Goal: Information Seeking & Learning: Find specific fact

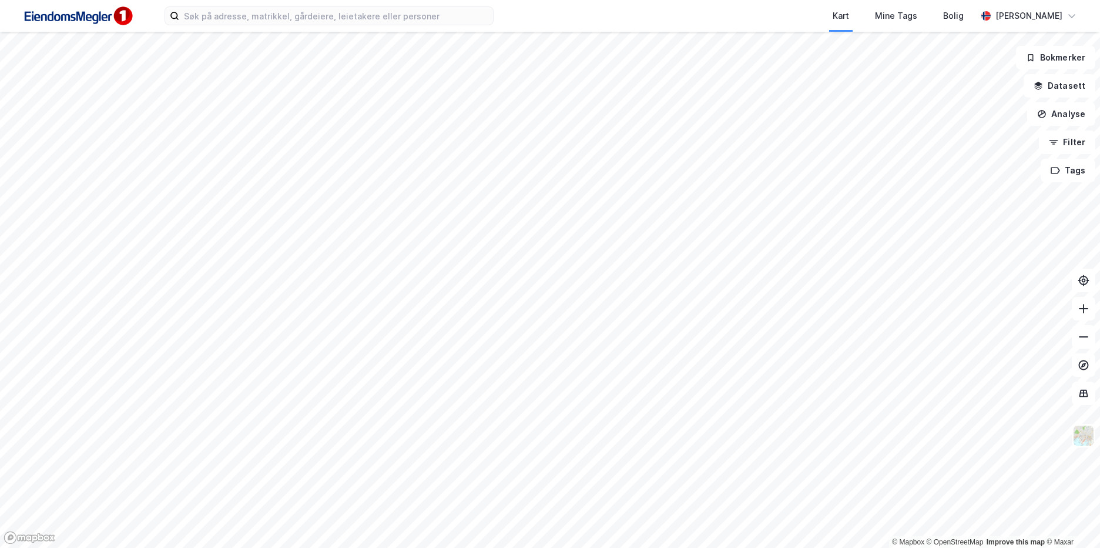
click at [261, 27] on div "Kart Mine Tags Bolig [PERSON_NAME]" at bounding box center [550, 16] width 1100 height 32
click at [261, 21] on input at bounding box center [336, 16] width 314 height 18
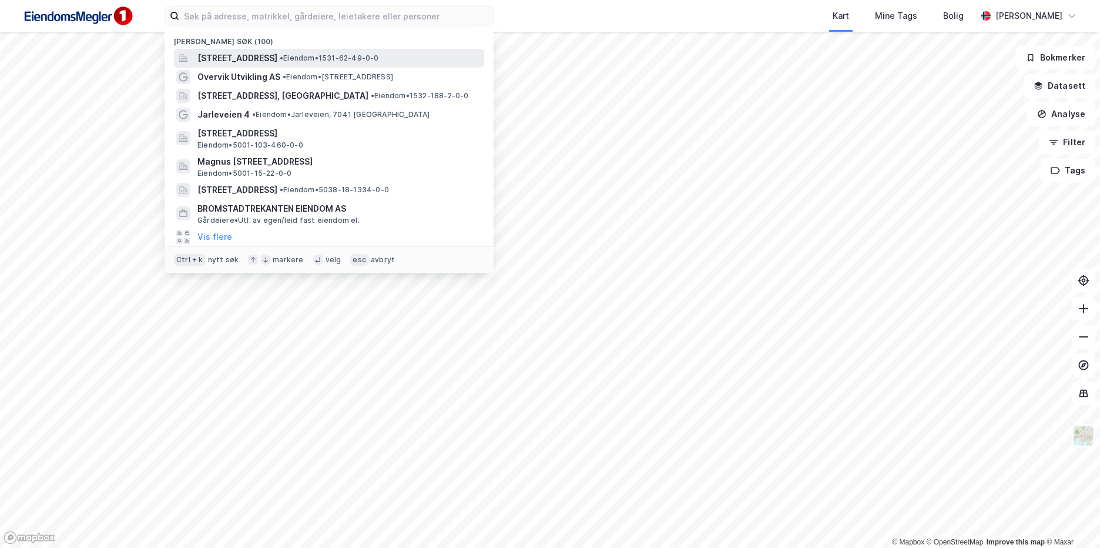
click at [277, 52] on span "[STREET_ADDRESS]" at bounding box center [237, 58] width 80 height 14
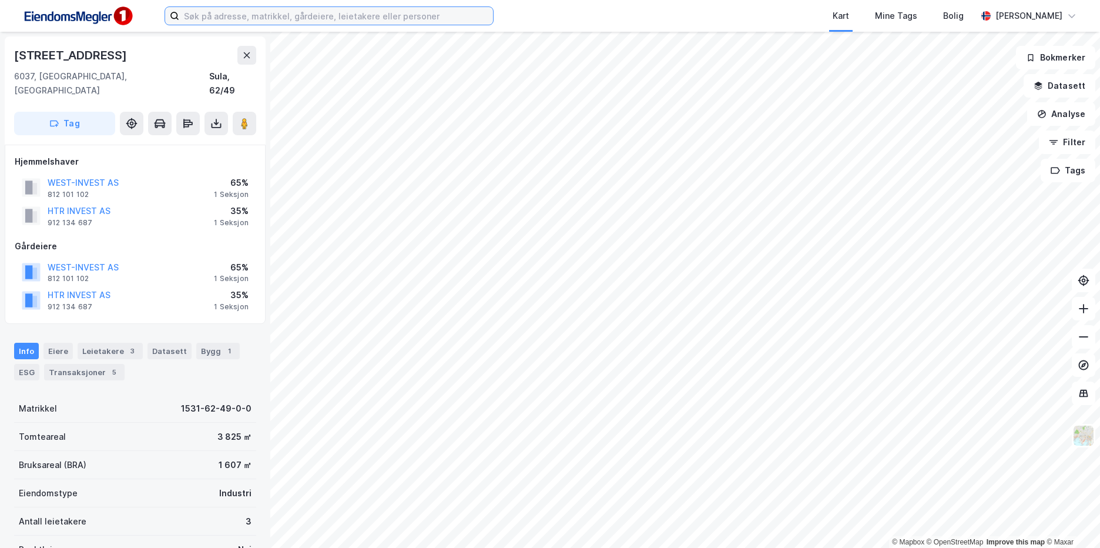
click at [214, 21] on input at bounding box center [336, 16] width 314 height 18
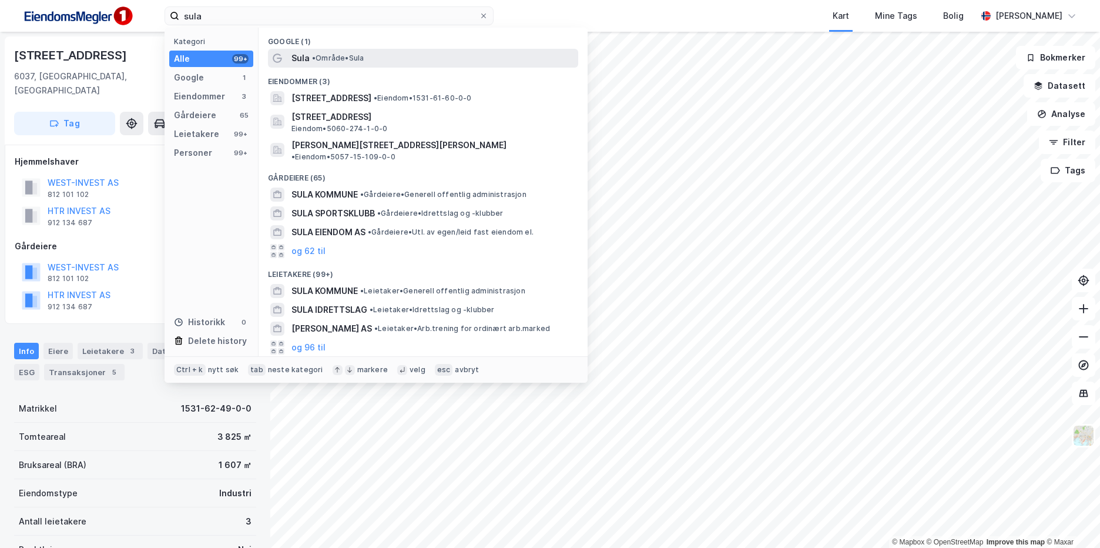
click at [300, 63] on span "Sula" at bounding box center [300, 58] width 18 height 14
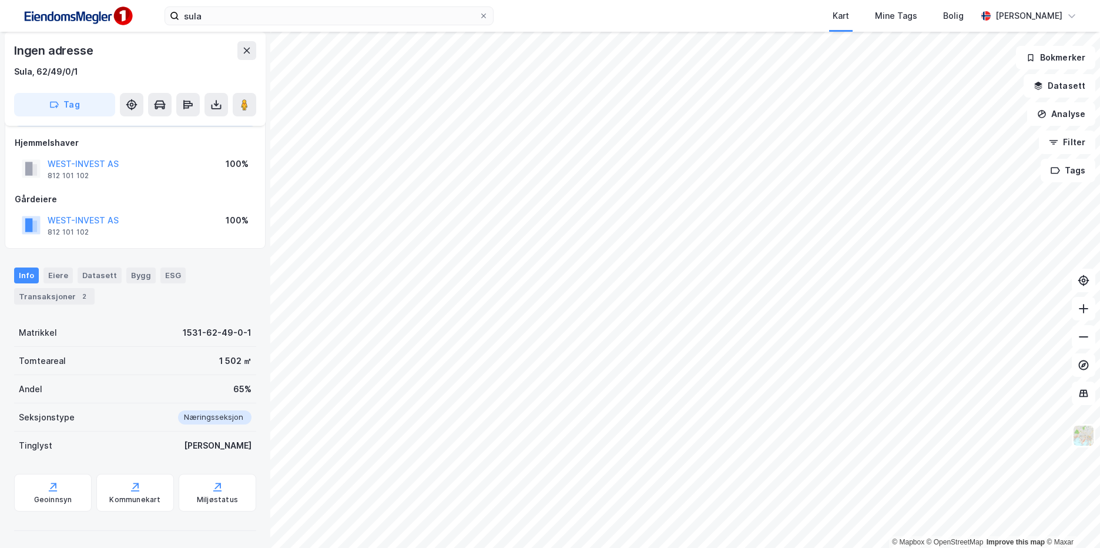
scroll to position [64, 0]
click at [167, 449] on div "Tinglyst Ja" at bounding box center [135, 444] width 242 height 28
click at [185, 56] on div "Ingen adresse" at bounding box center [135, 50] width 242 height 19
click at [55, 500] on div "Geoinnsyn" at bounding box center [53, 497] width 38 height 9
click at [82, 298] on div "2" at bounding box center [84, 295] width 12 height 12
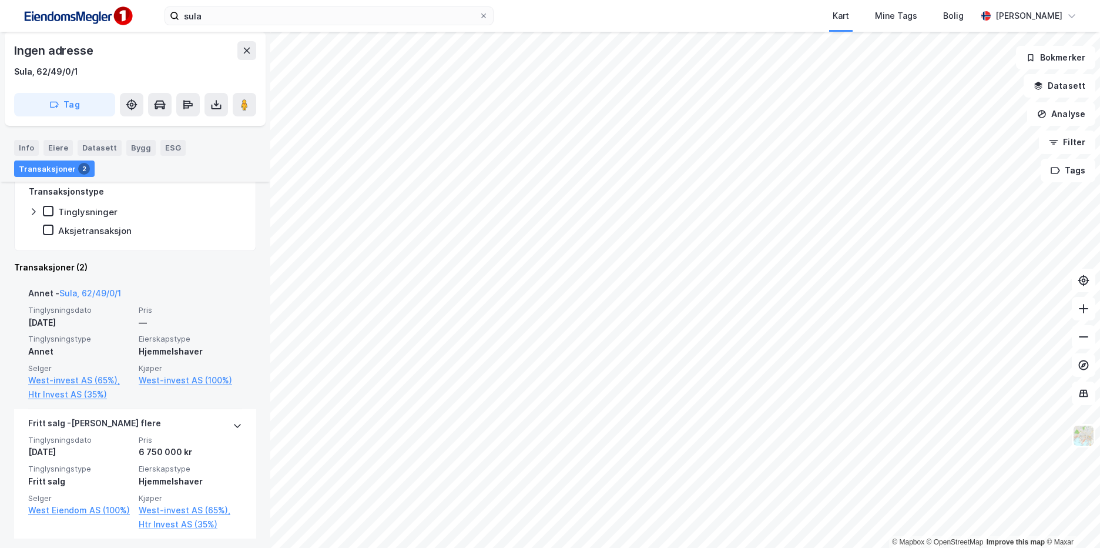
scroll to position [312, 0]
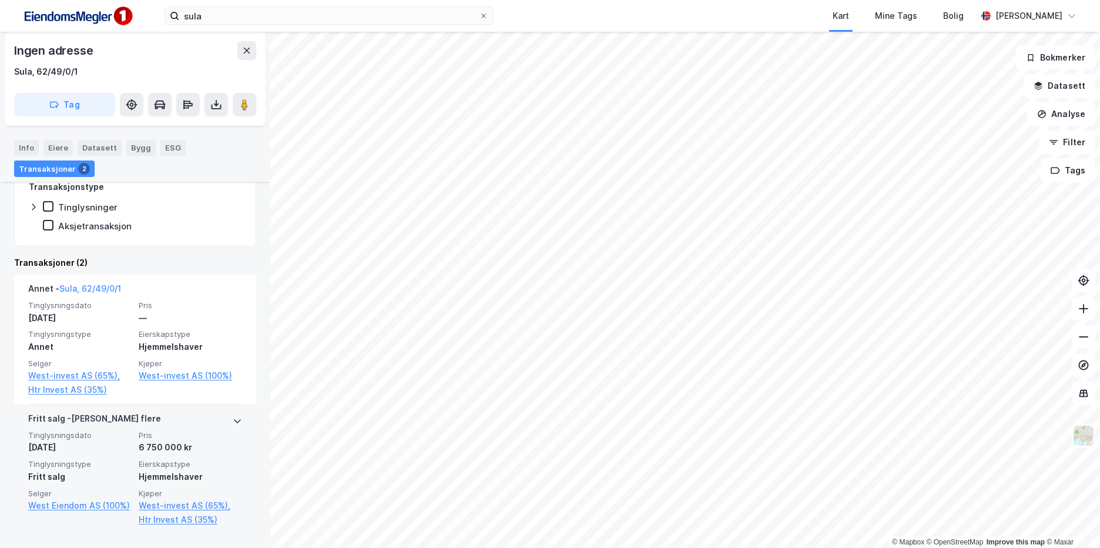
click at [184, 473] on div "Hjemmelshaver" at bounding box center [190, 476] width 103 height 14
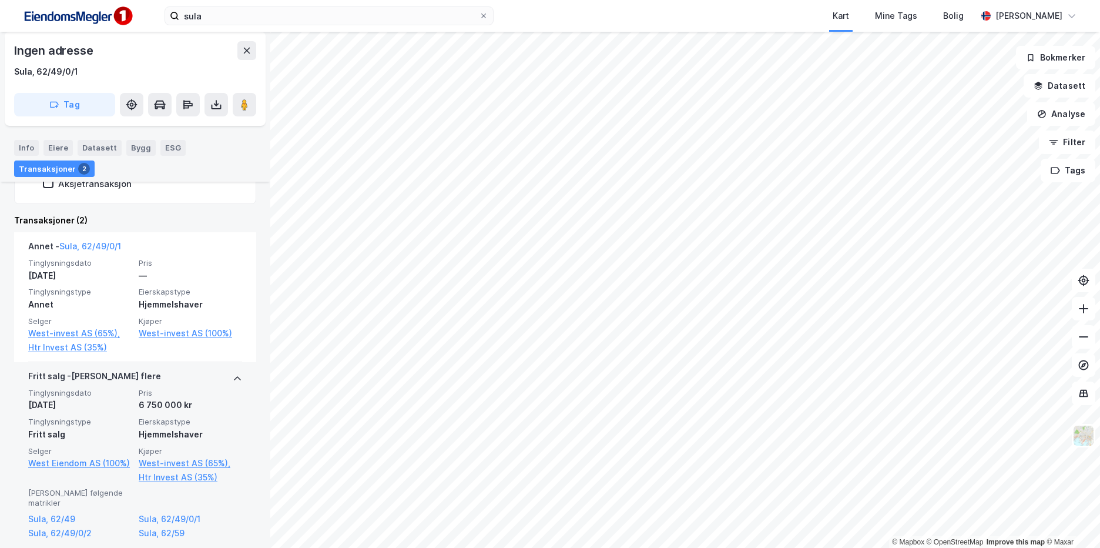
scroll to position [357, 0]
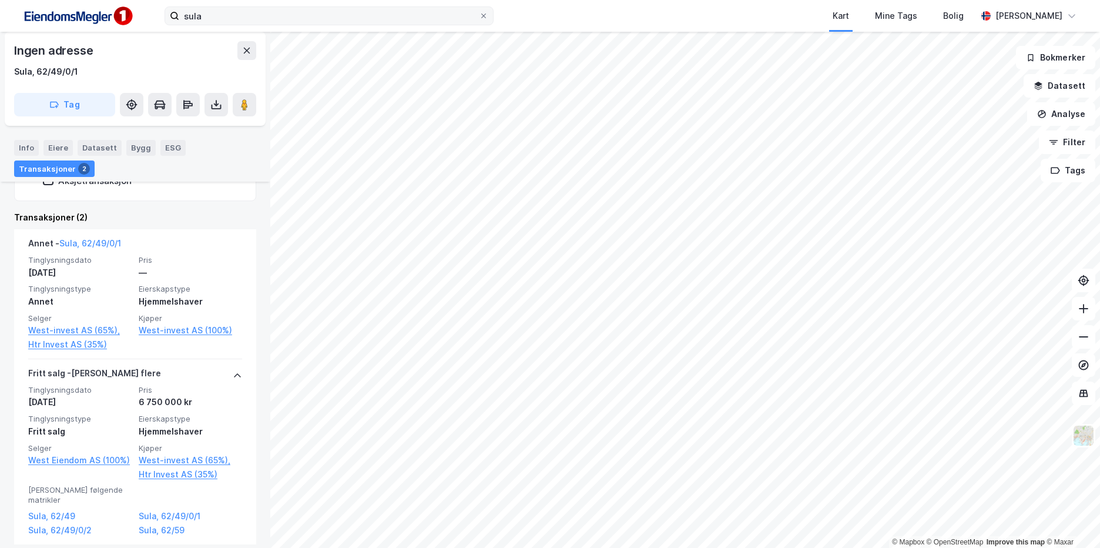
click at [298, 30] on div "sula Kart Mine Tags Bolig [PERSON_NAME] © Mapbox © OpenStreetMap Improve this m…" at bounding box center [550, 274] width 1100 height 548
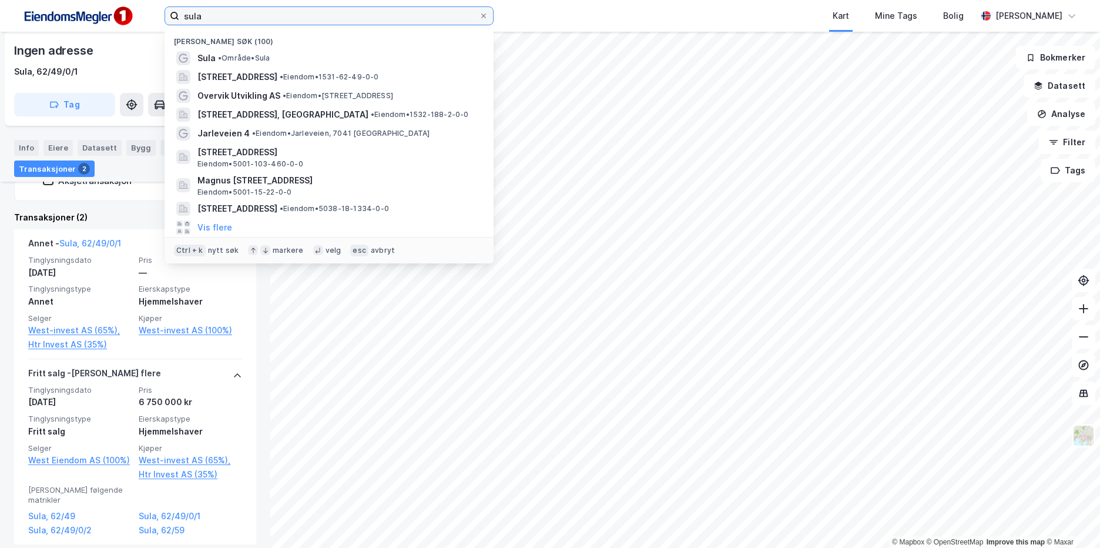
click at [296, 24] on input "sula" at bounding box center [329, 16] width 300 height 18
click at [296, 22] on input "sula" at bounding box center [329, 16] width 300 height 18
click at [295, 22] on input "sula" at bounding box center [329, 16] width 300 height 18
click at [294, 22] on input "sula" at bounding box center [329, 16] width 300 height 18
paste input "Øystein [STREET_ADDRESS]"
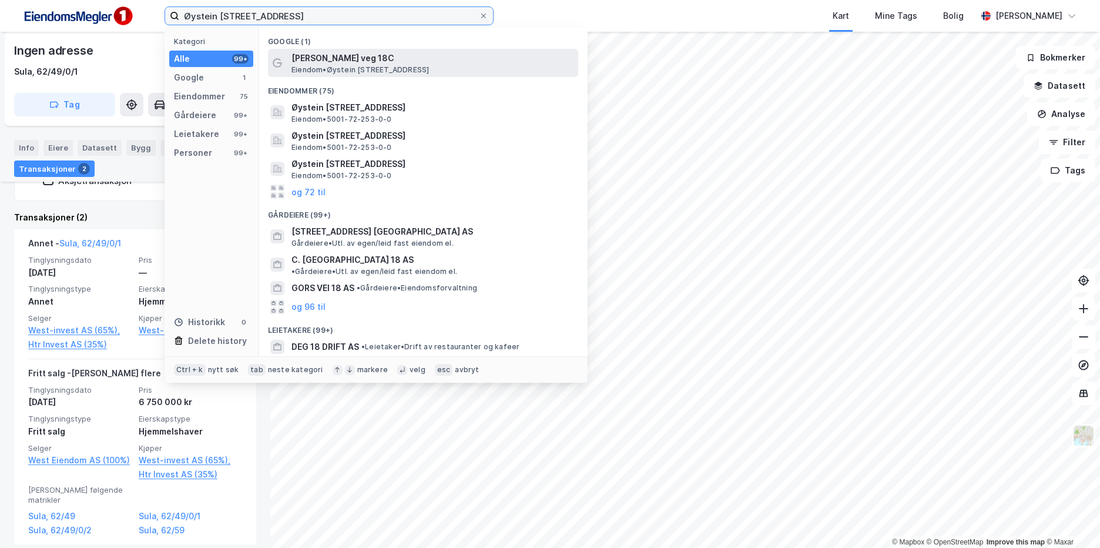
type input "Øystein [STREET_ADDRESS]"
click at [383, 68] on span "Eiendom • Øystein [STREET_ADDRESS]" at bounding box center [359, 69] width 137 height 9
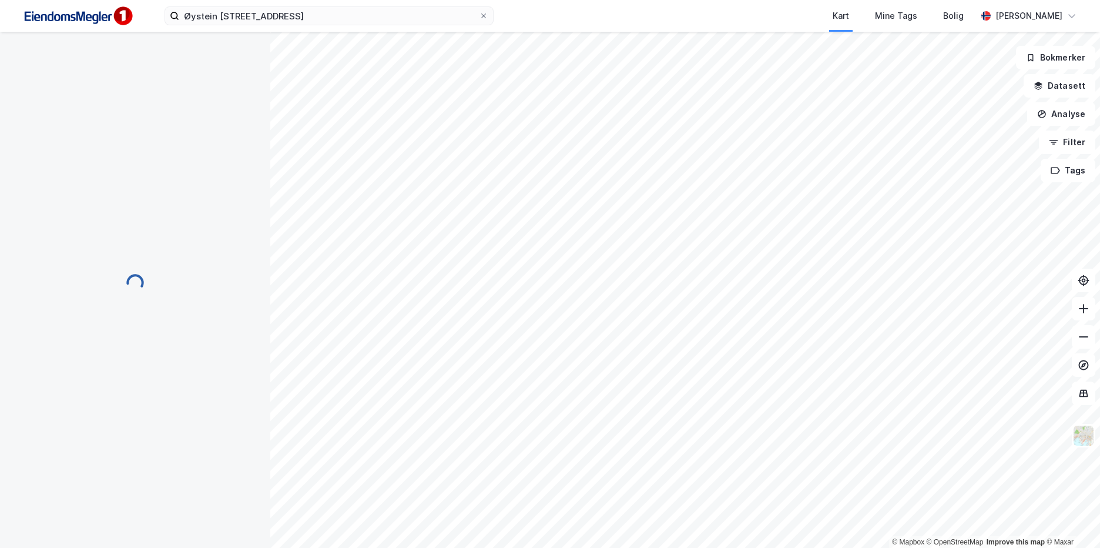
scroll to position [48, 0]
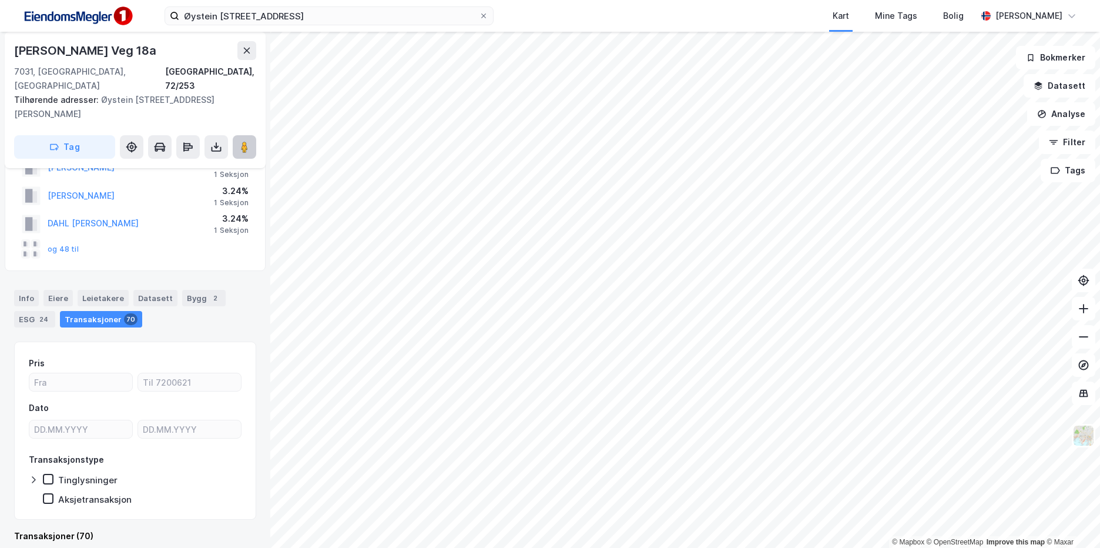
click at [244, 141] on image at bounding box center [244, 147] width 7 height 12
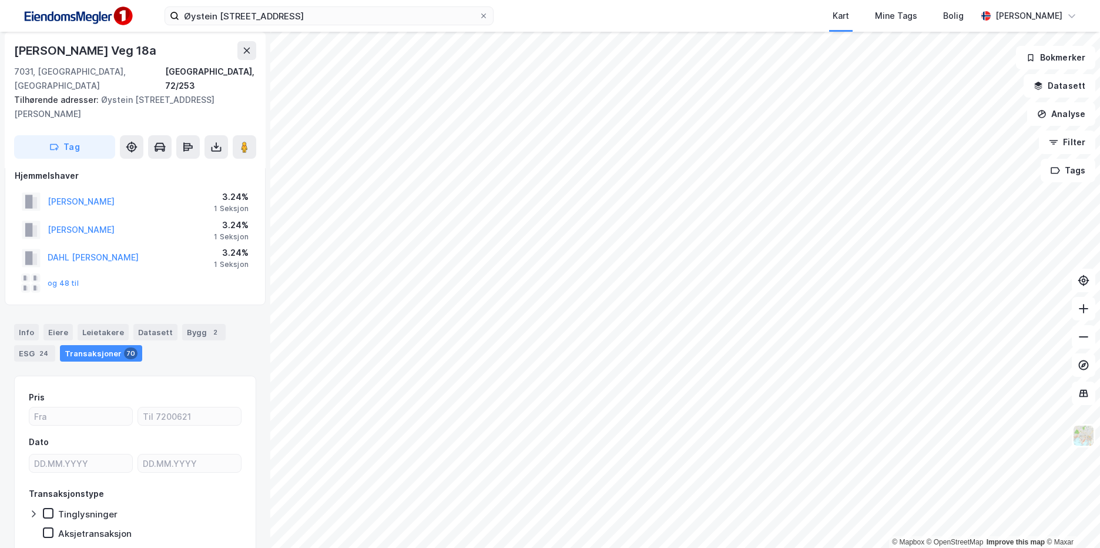
scroll to position [0, 0]
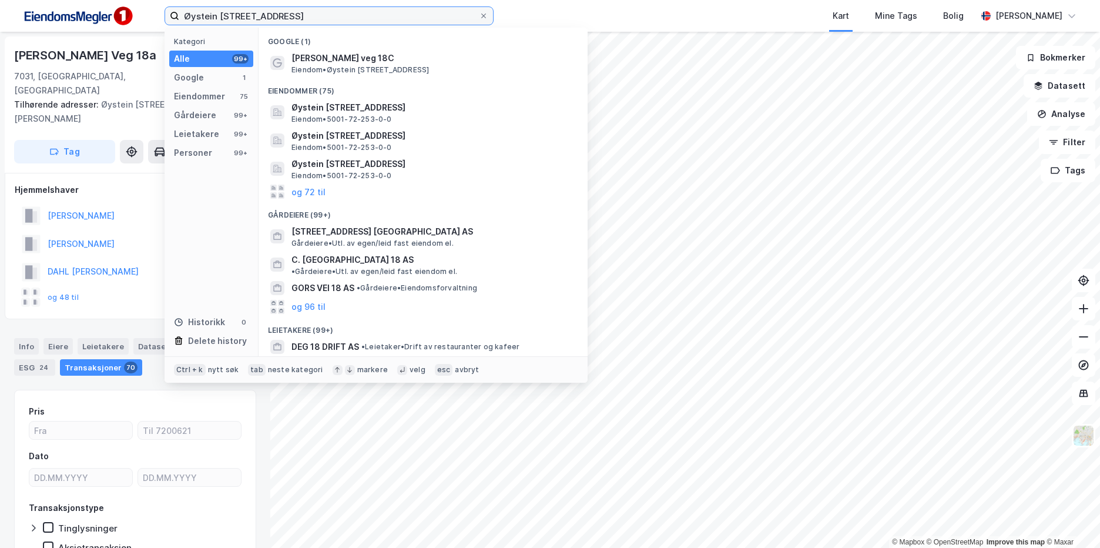
click at [365, 11] on input "Øystein [STREET_ADDRESS]" at bounding box center [329, 16] width 300 height 18
drag, startPoint x: 365, startPoint y: 11, endPoint x: 390, endPoint y: 11, distance: 24.7
click at [365, 11] on input "Øystein [STREET_ADDRESS]" at bounding box center [329, 16] width 300 height 18
click at [549, 6] on div "Øystein [STREET_ADDRESS] Kategori Alle 99+ Google 1 Eiendommer 75 Gårdeiere 99+…" at bounding box center [550, 16] width 1100 height 32
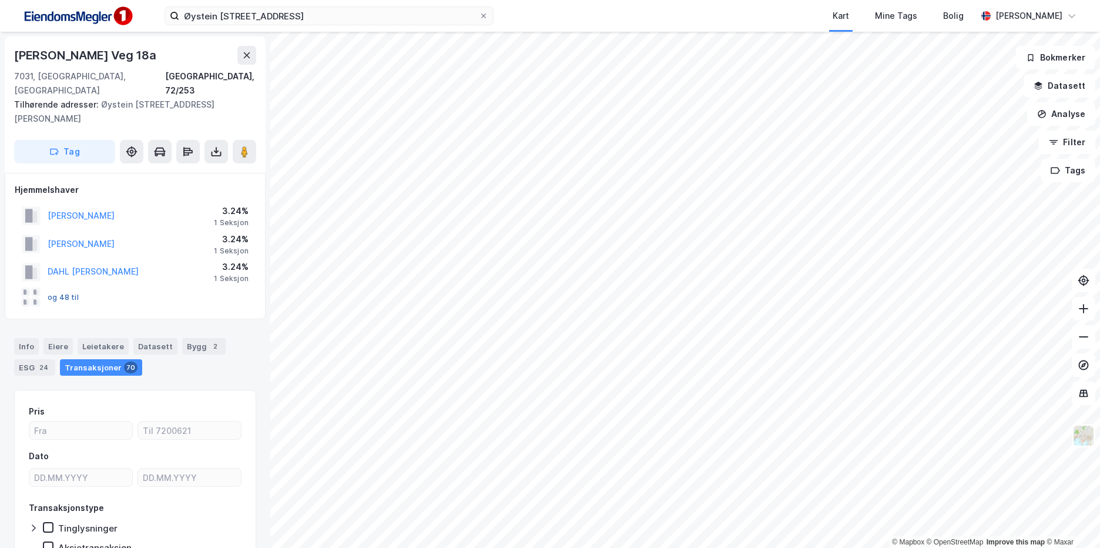
click at [0, 0] on button "og 48 til" at bounding box center [0, 0] width 0 height 0
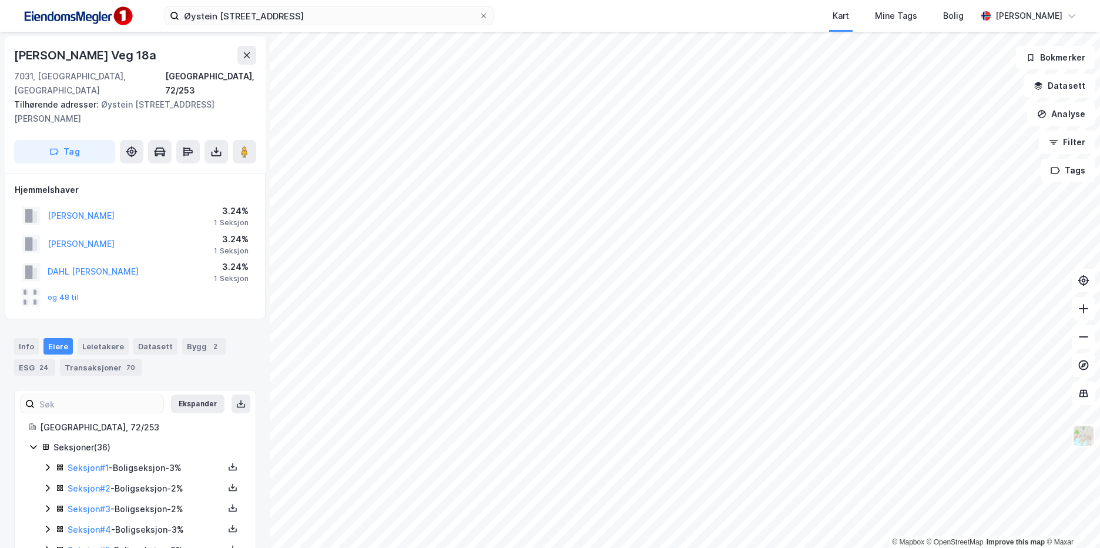
click at [44, 338] on div "Eiere" at bounding box center [57, 346] width 29 height 16
click at [68, 395] on input at bounding box center [99, 404] width 129 height 18
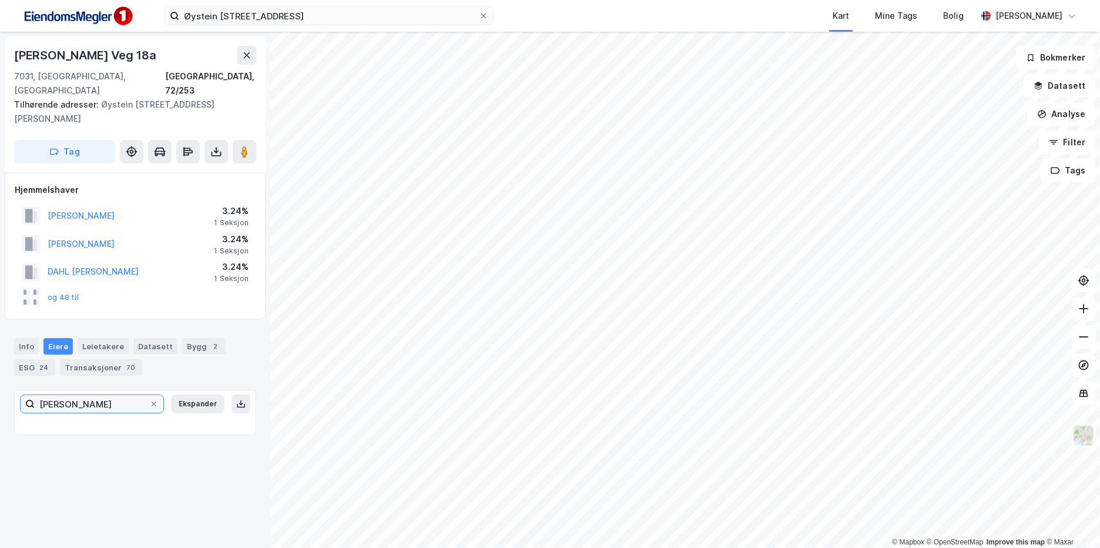
type input "[PERSON_NAME]"
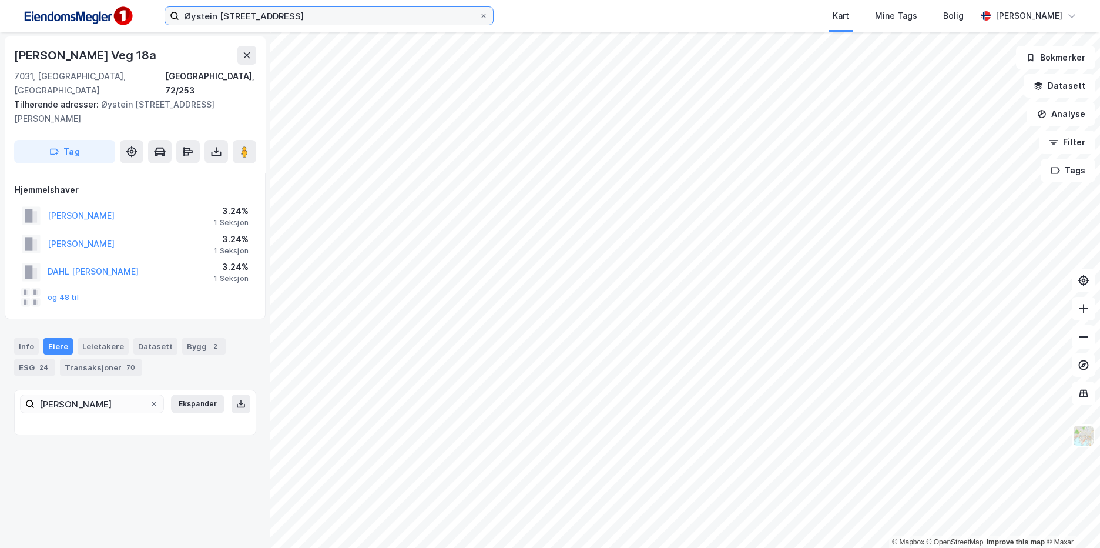
click at [271, 11] on input "Øystein [STREET_ADDRESS]" at bounding box center [329, 16] width 300 height 18
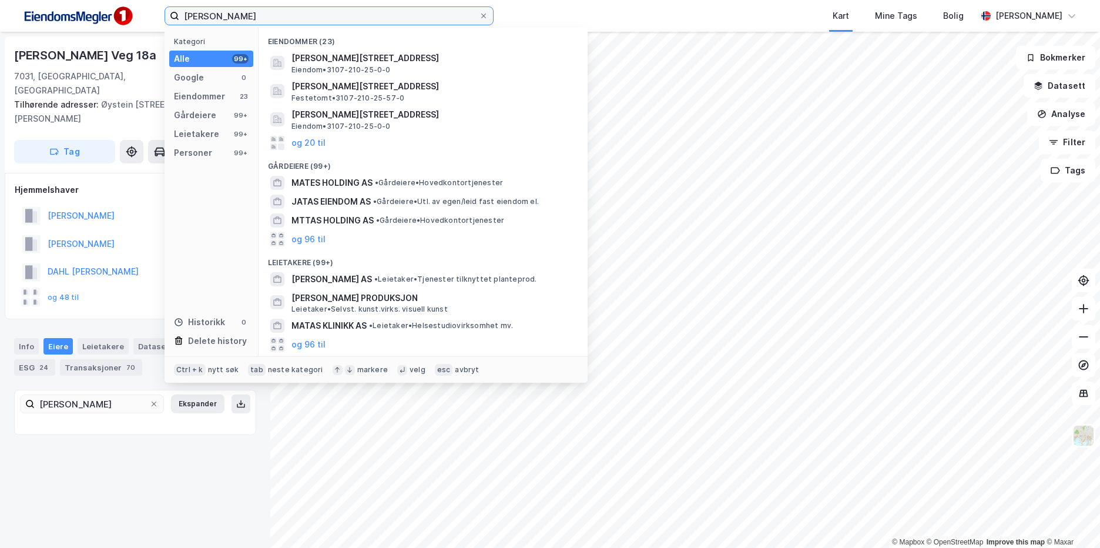
type input "[PERSON_NAME]"
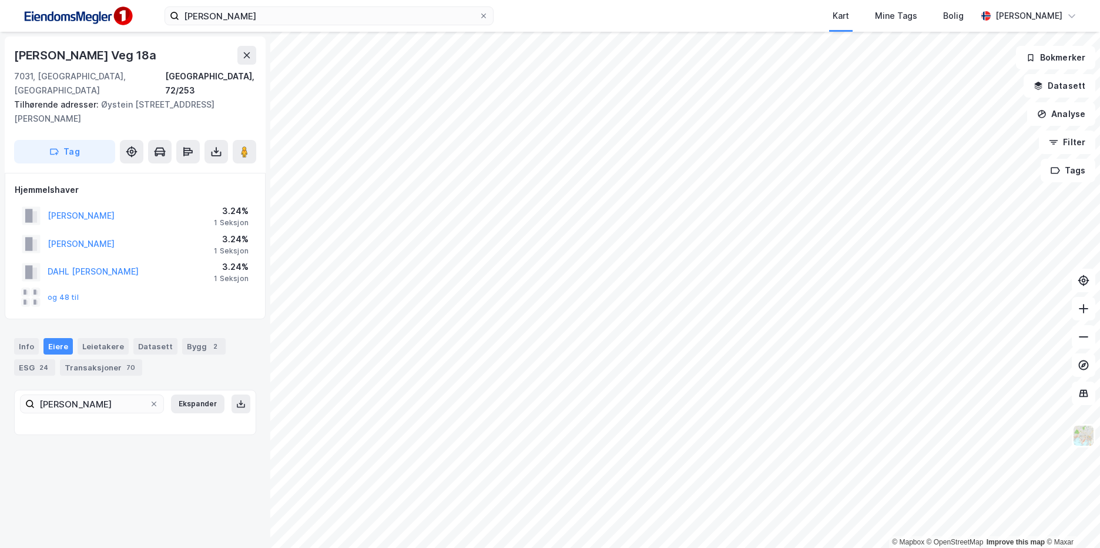
click at [497, 9] on div "[PERSON_NAME] Kart Mine Tags Bolig [PERSON_NAME]" at bounding box center [550, 16] width 1100 height 32
click at [484, 18] on icon at bounding box center [483, 15] width 7 height 7
click at [479, 18] on input "[PERSON_NAME]" at bounding box center [329, 16] width 300 height 18
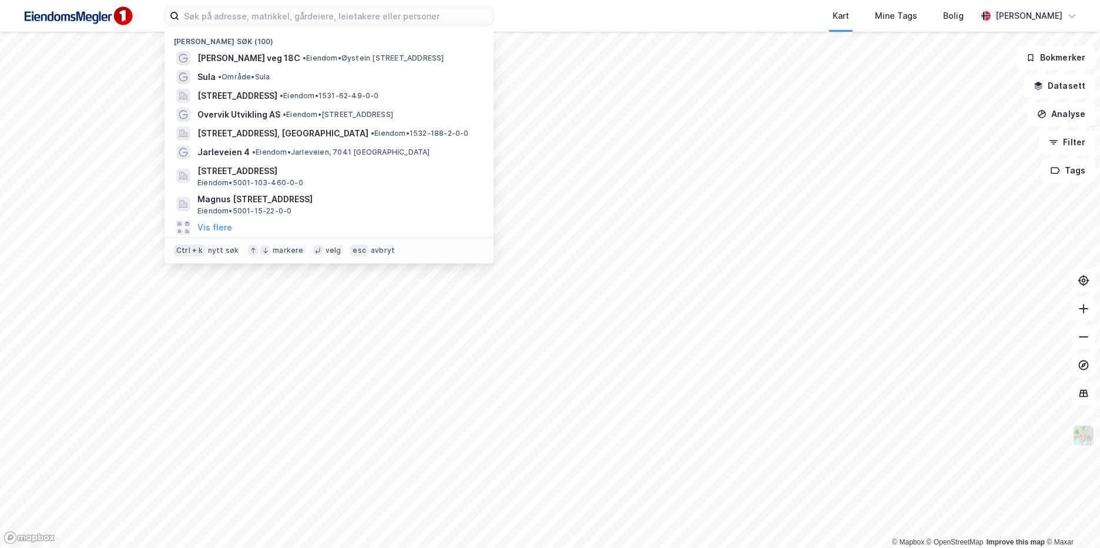
click at [595, 3] on div "Kart Mine Tags Bolig" at bounding box center [763, 16] width 427 height 32
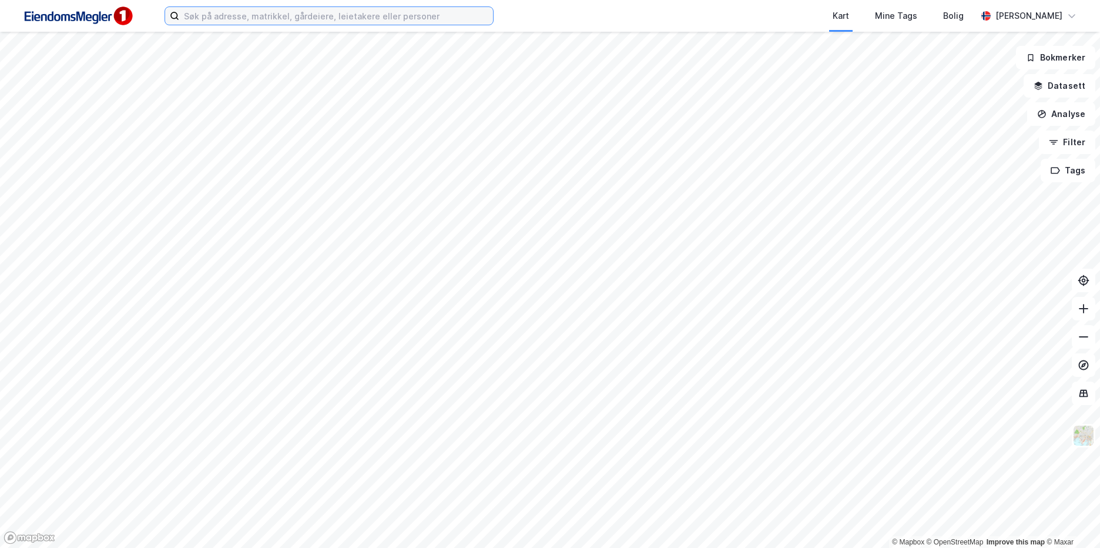
click at [354, 21] on input at bounding box center [336, 16] width 314 height 18
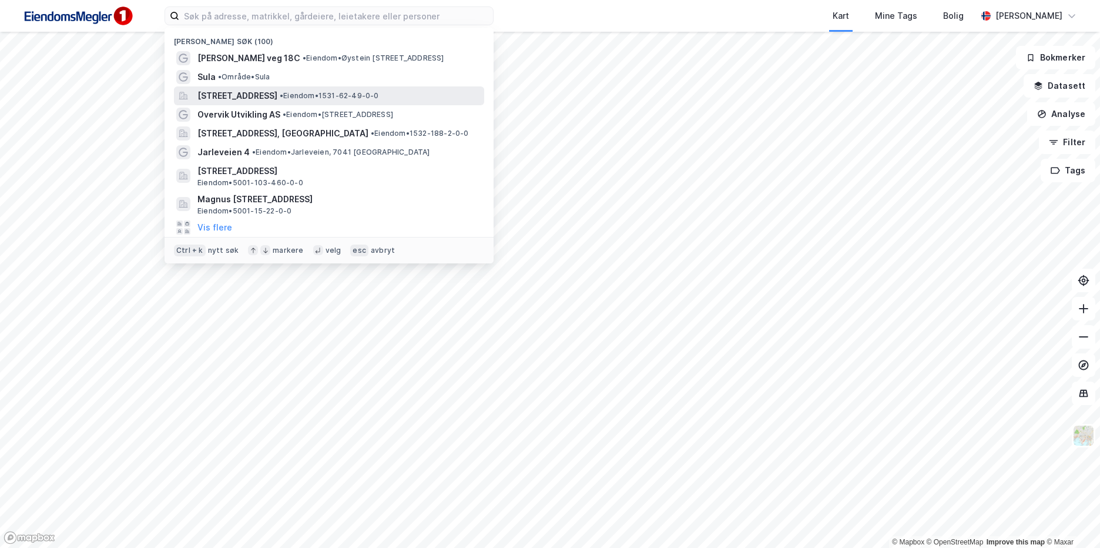
click at [276, 92] on span "[STREET_ADDRESS]" at bounding box center [237, 96] width 80 height 14
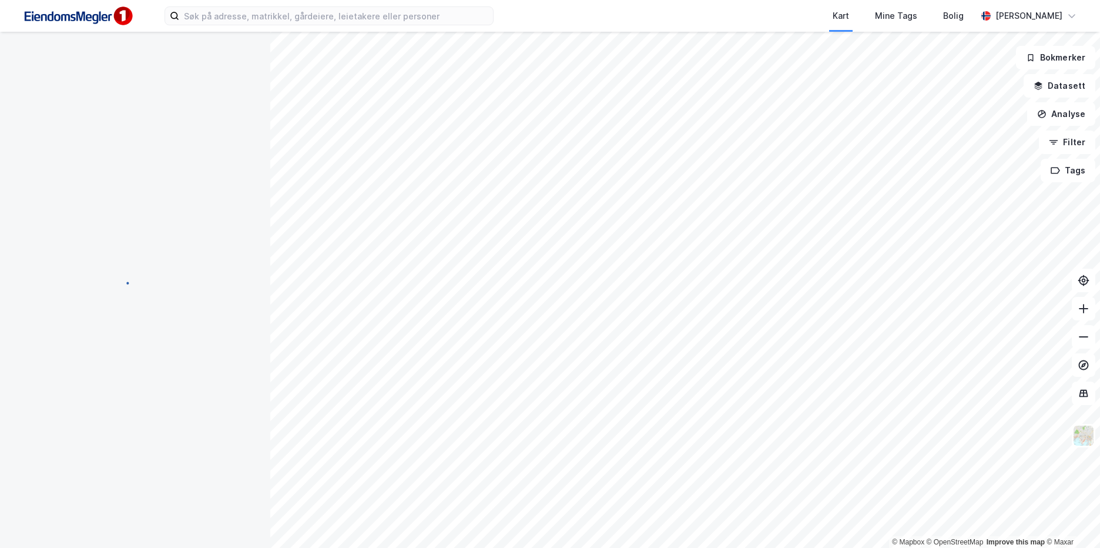
scroll to position [1, 0]
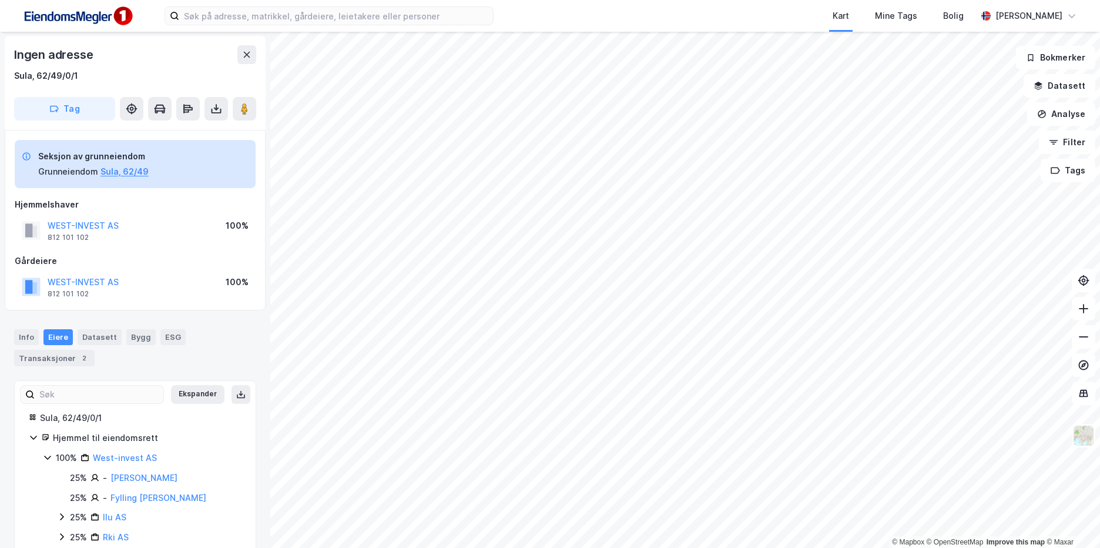
click at [222, 375] on div "Info Eiere Datasett Bygg ESG Transaksjoner 2 Ekspander Sula, 62/49/0/1 Hjemmel …" at bounding box center [135, 437] width 242 height 244
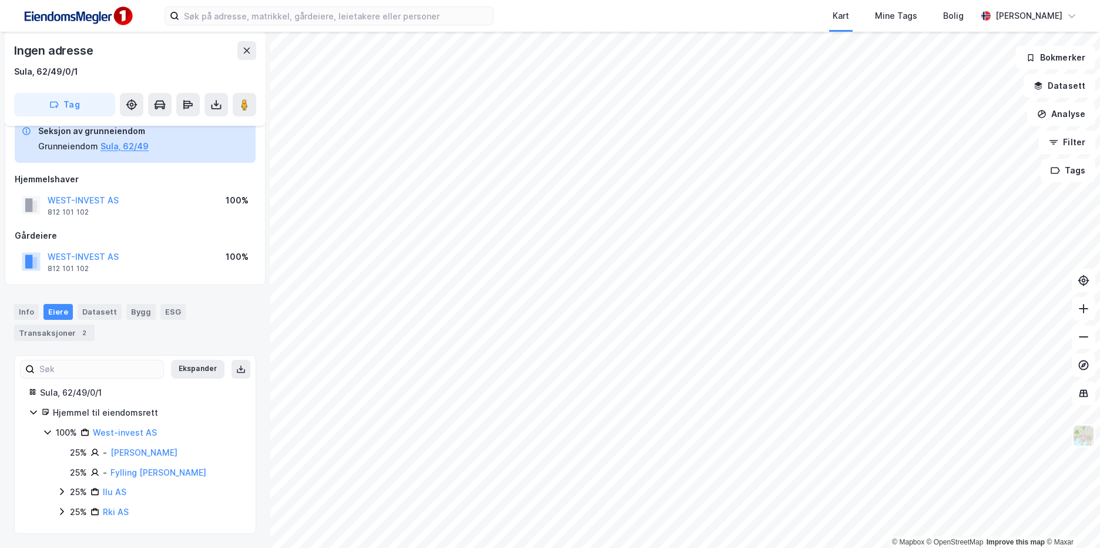
click at [218, 320] on div "Info Eiere Datasett Bygg ESG Transaksjoner 2" at bounding box center [135, 322] width 242 height 36
